Goal: Find specific page/section: Locate a particular part of the current website

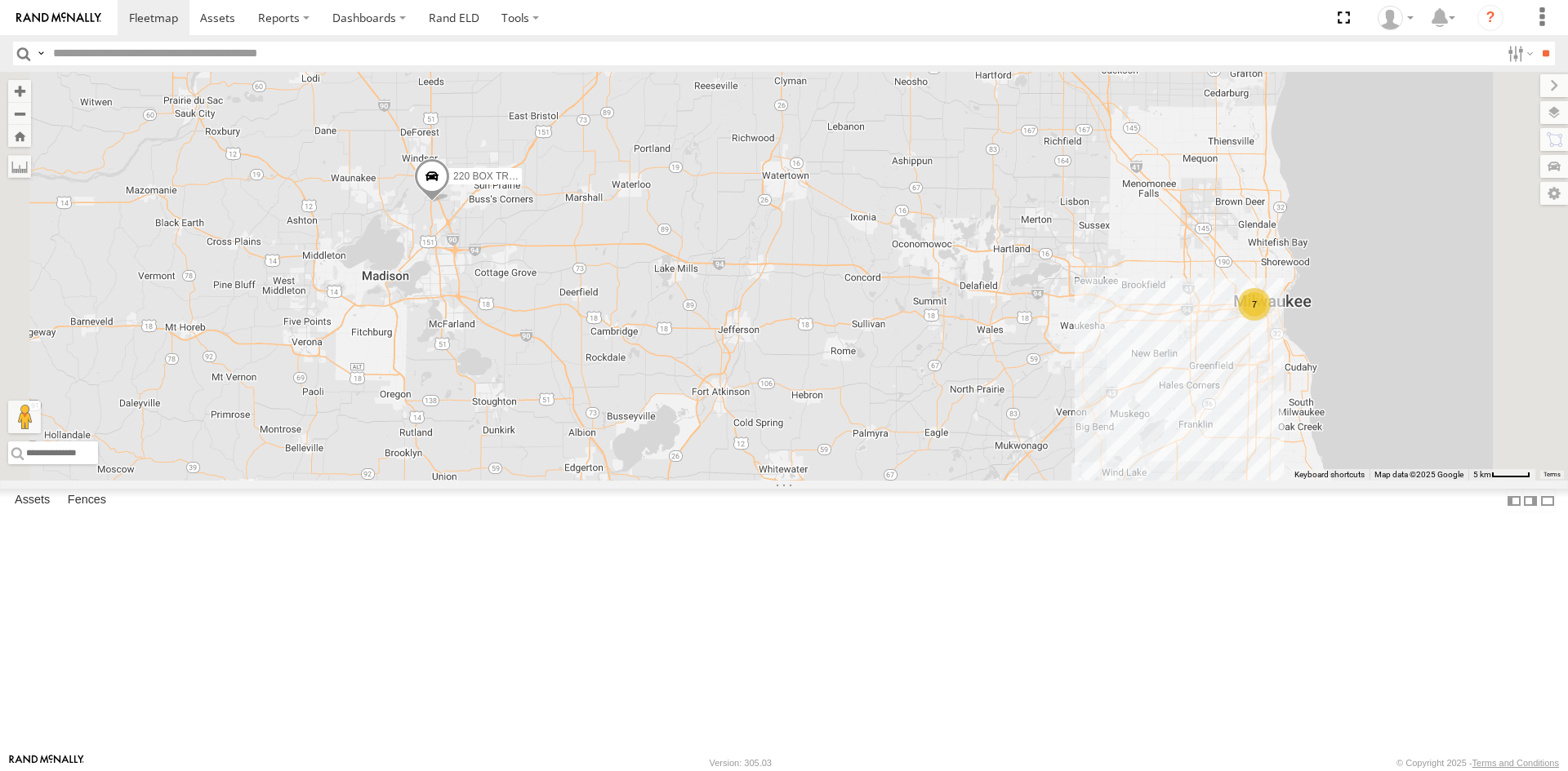
click at [1384, 439] on div "220 BOX TRUCK 7" at bounding box center [784, 276] width 1568 height 409
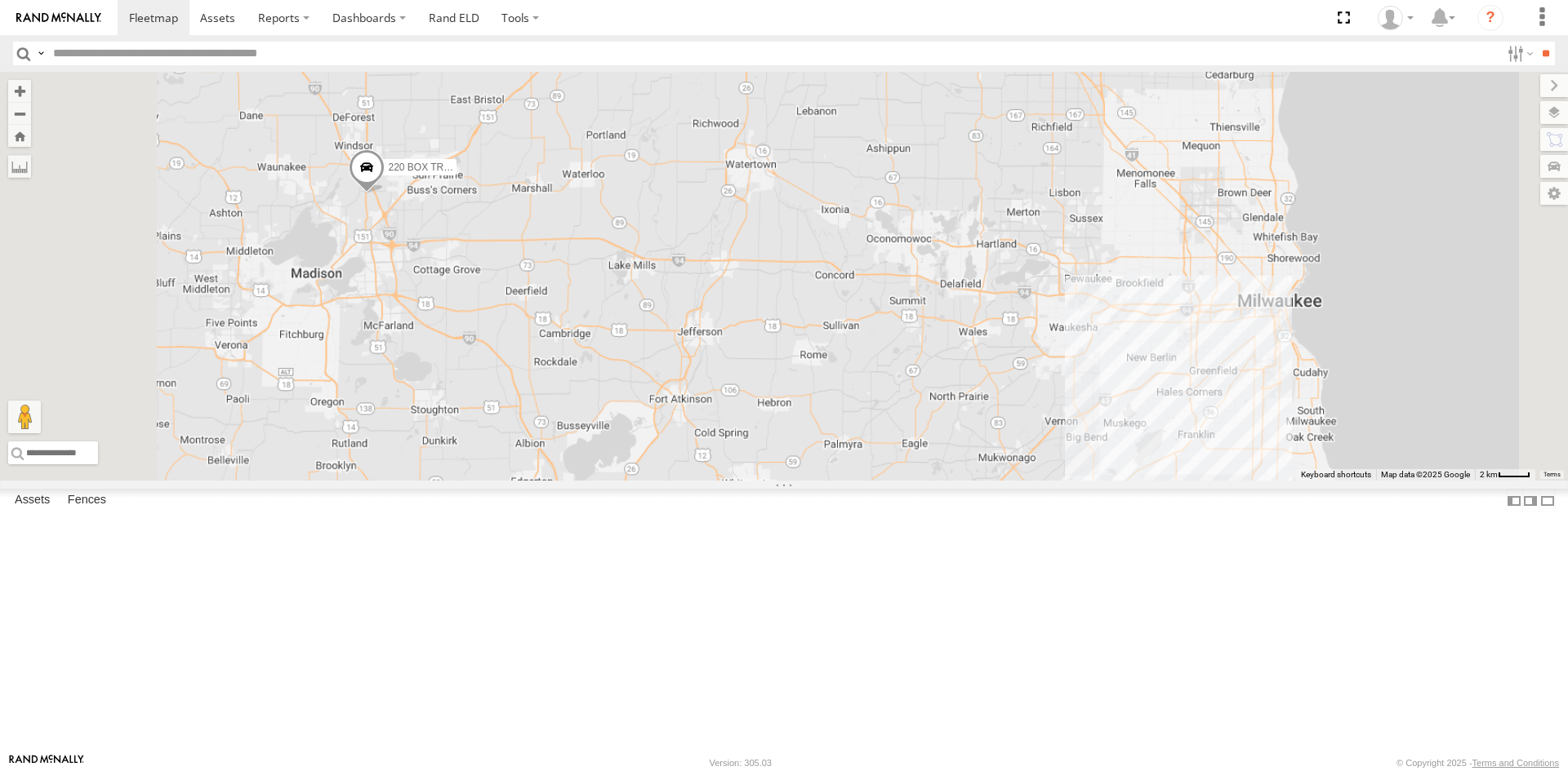
click at [1384, 439] on div "220 BOX TRUCK" at bounding box center [784, 276] width 1568 height 409
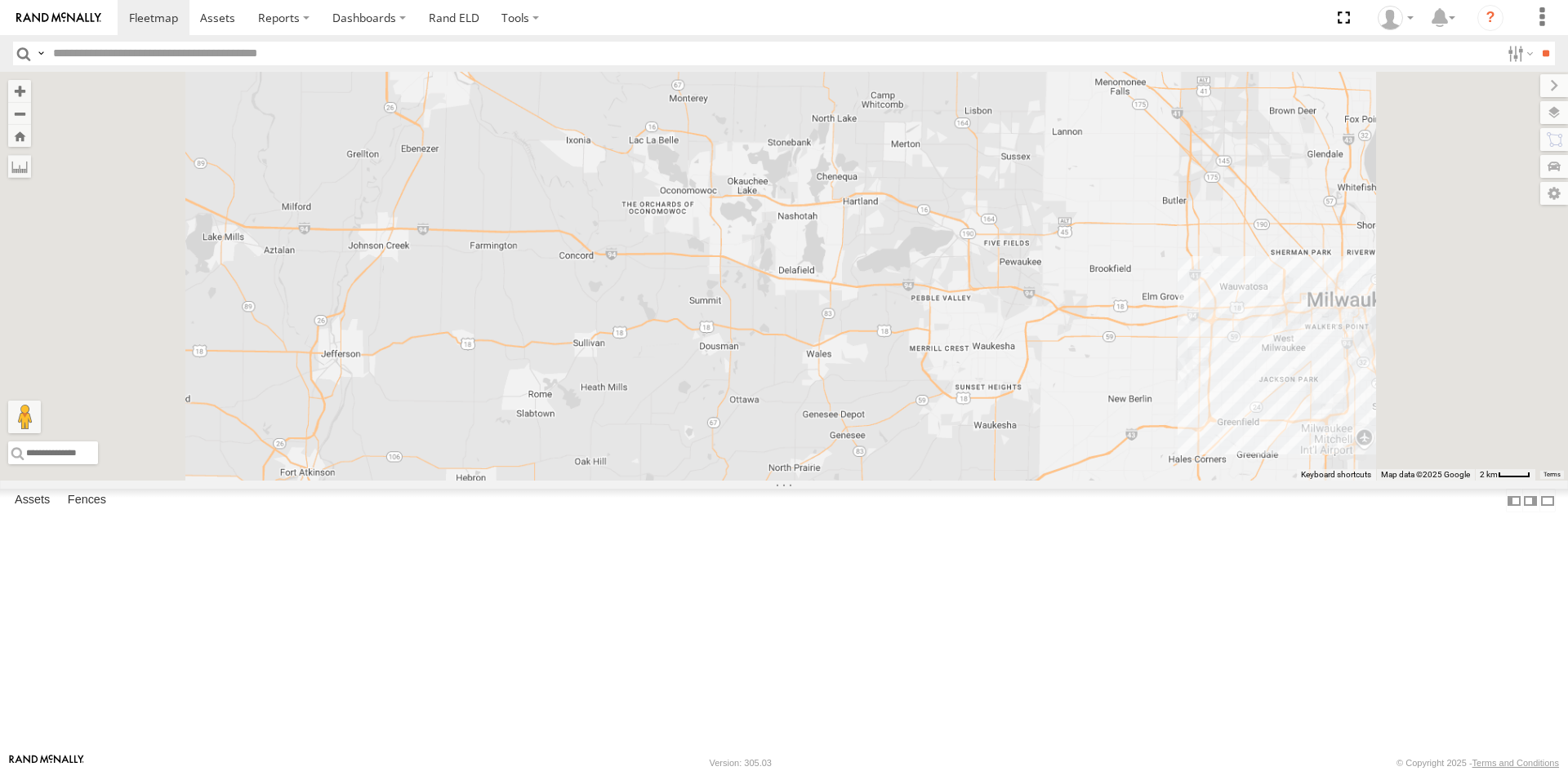
click at [1384, 439] on div "220 BOX TRUCK" at bounding box center [784, 276] width 1568 height 409
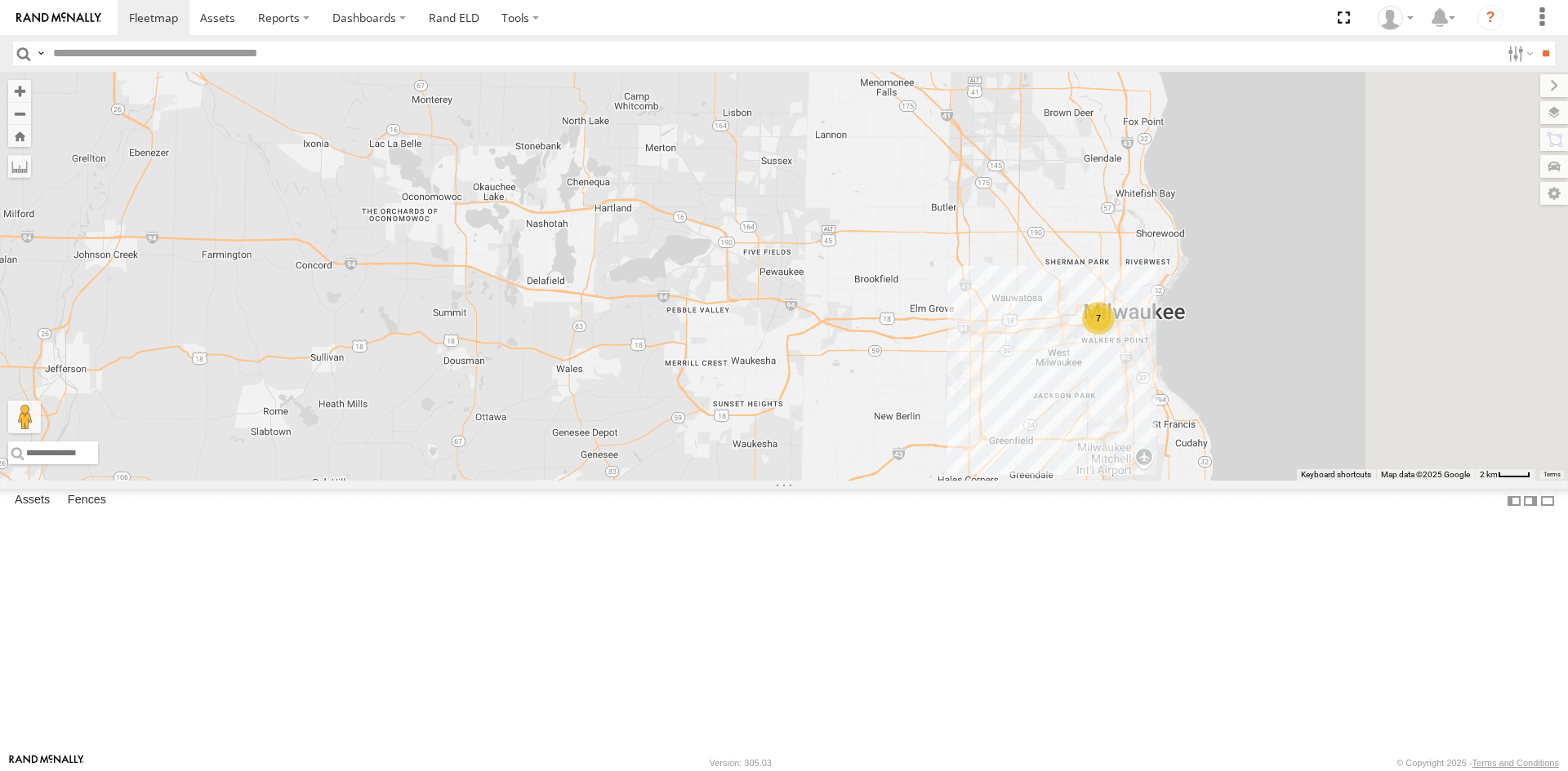
drag, startPoint x: 1493, startPoint y: 427, endPoint x: 1244, endPoint y: 440, distance: 249.3
click at [1244, 440] on div "220 BOX TRUCK 7" at bounding box center [784, 276] width 1568 height 409
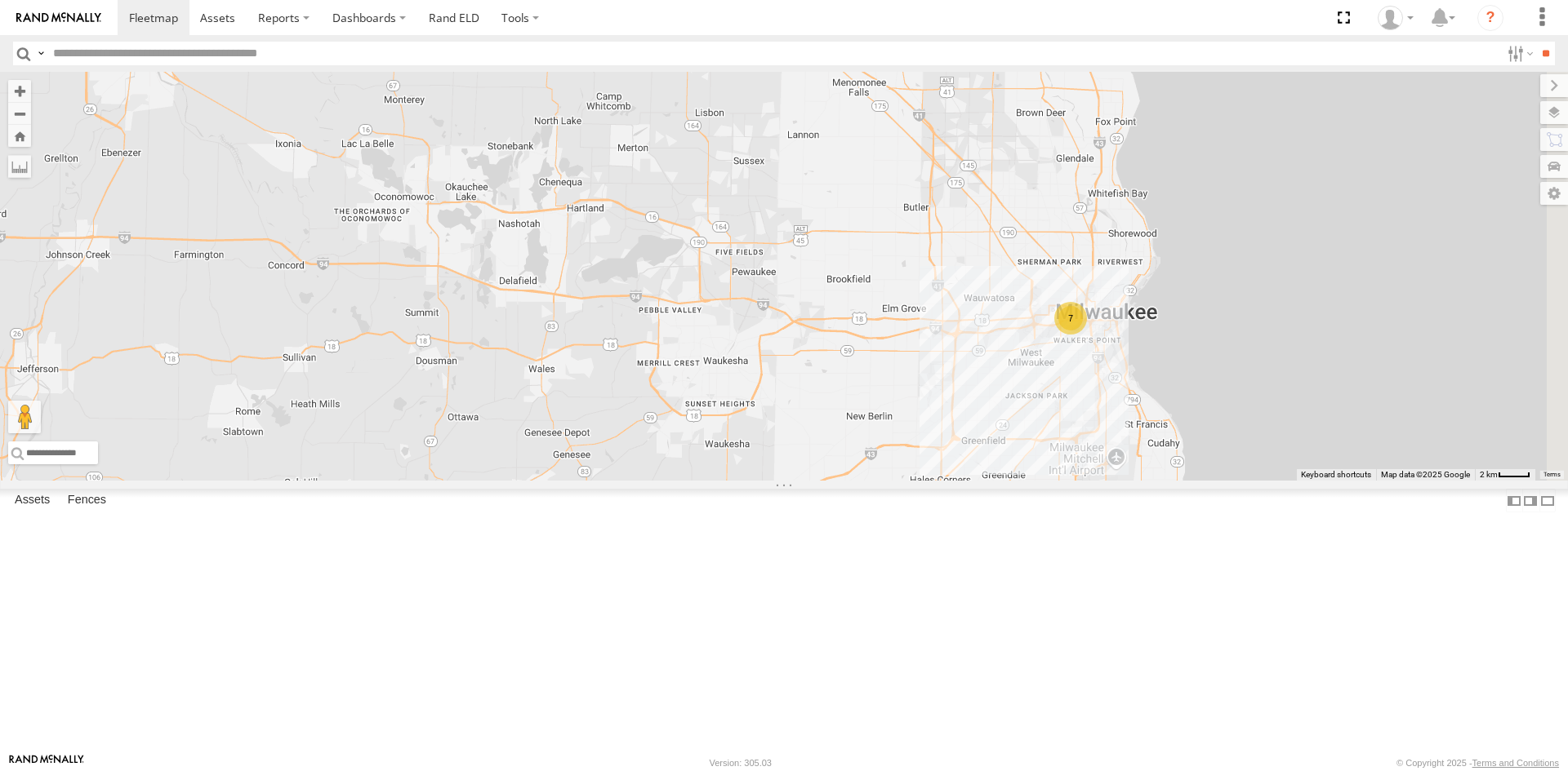
click at [1244, 440] on div "220 BOX TRUCK 7" at bounding box center [784, 276] width 1568 height 409
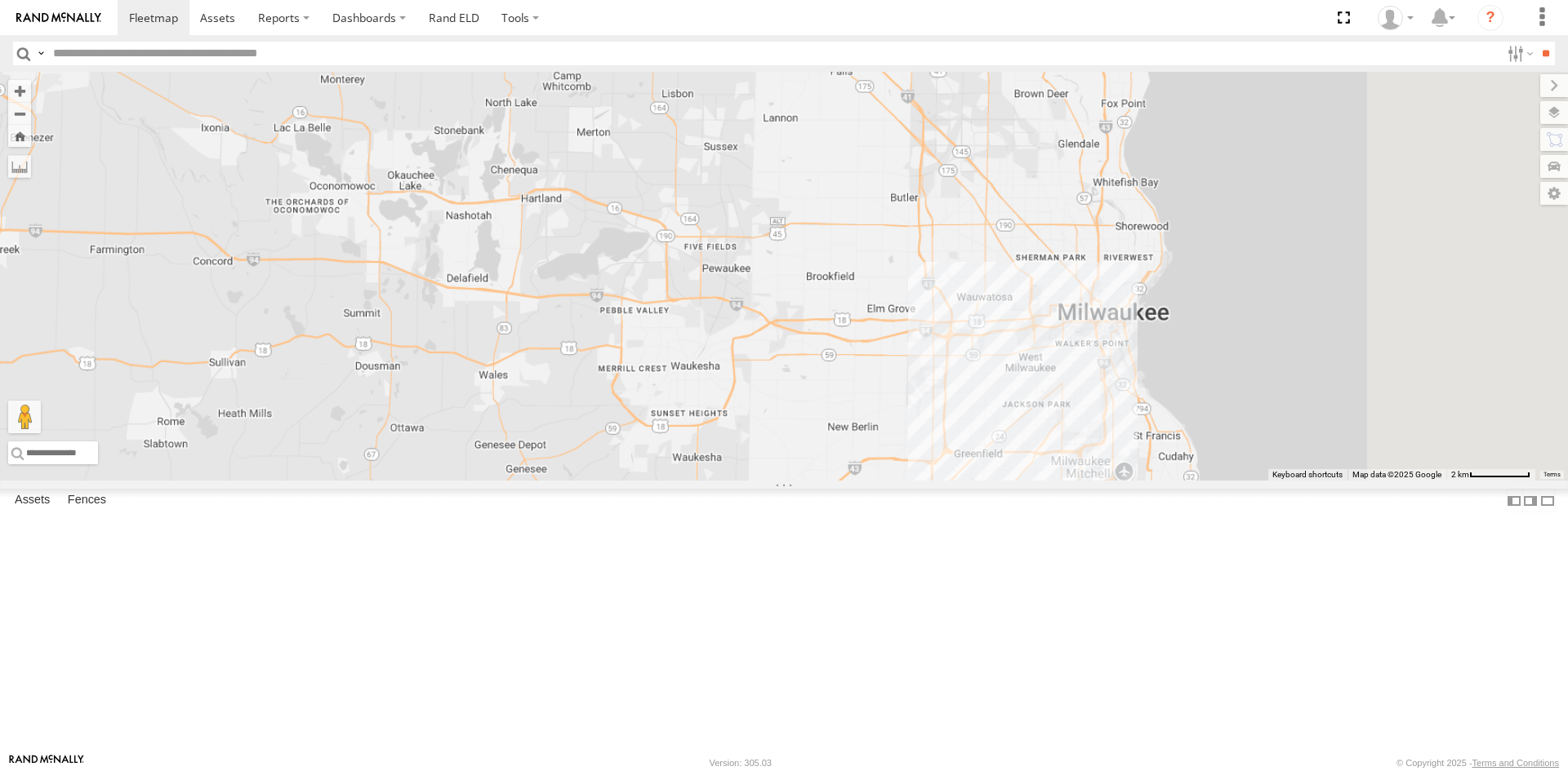
click at [1244, 440] on div "220 BOX TRUCK" at bounding box center [784, 276] width 1568 height 409
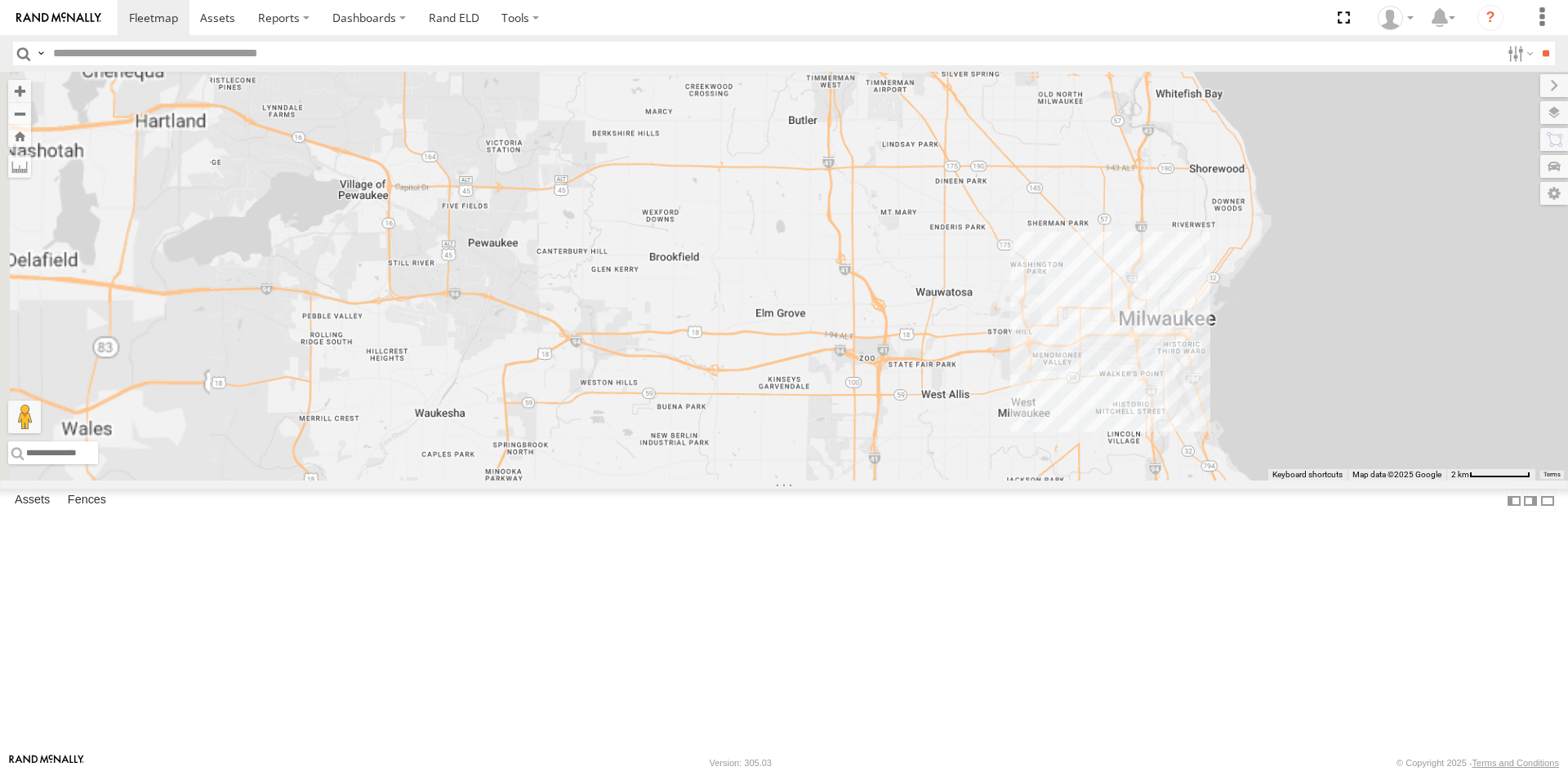
click at [1244, 440] on div "220 BOX TRUCK" at bounding box center [784, 276] width 1568 height 409
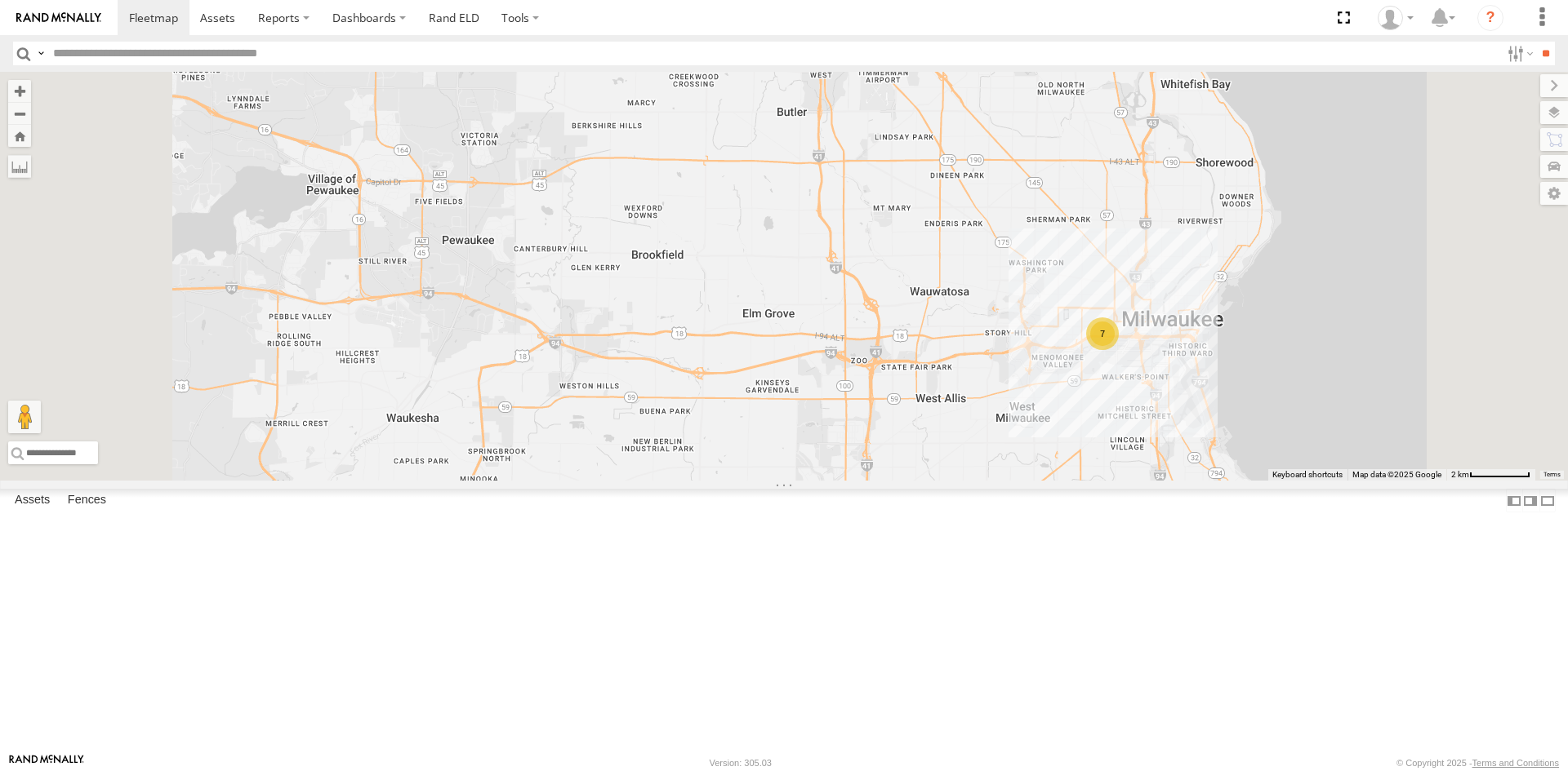
click at [1244, 440] on div "220 BOX TRUCK 7" at bounding box center [784, 276] width 1568 height 409
